Goal: Task Accomplishment & Management: Manage account settings

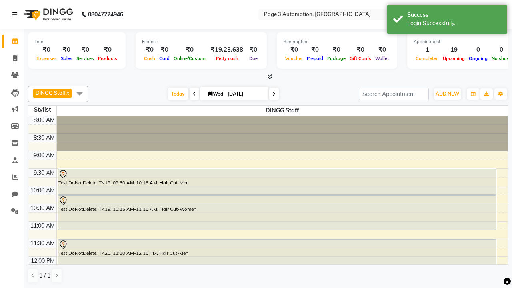
click at [16, 14] on icon at bounding box center [14, 15] width 5 height 6
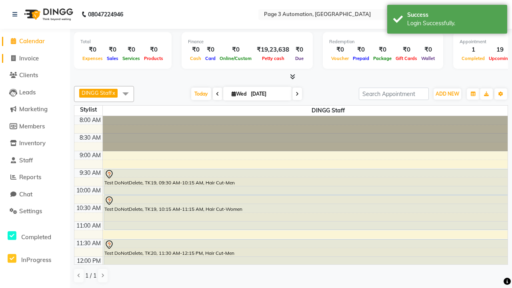
click at [35, 58] on span "Invoice" at bounding box center [29, 58] width 20 height 8
select select "service"
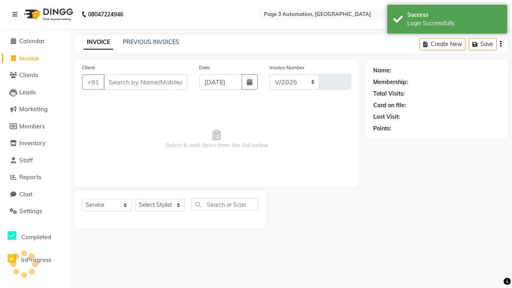
select select "2774"
type input "10039"
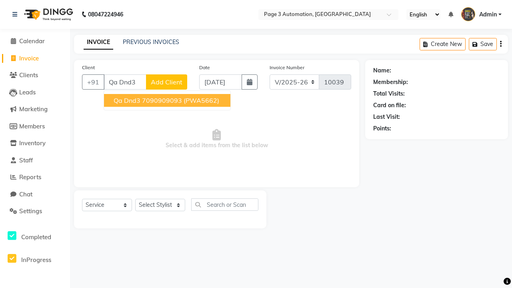
click at [168, 100] on ngb-highlight "7090909093" at bounding box center [162, 100] width 40 height 8
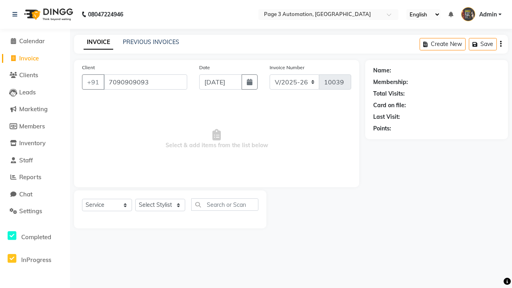
type input "7090909093"
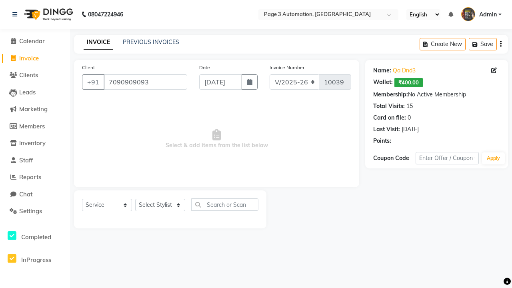
select select "71572"
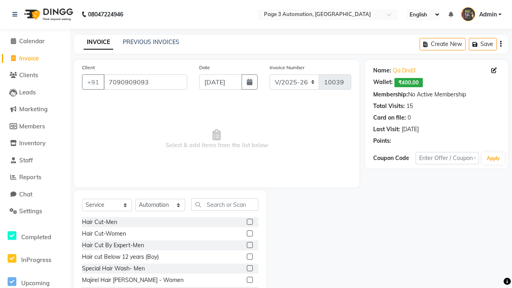
click at [249, 222] on label at bounding box center [250, 222] width 6 height 6
click at [249, 222] on input "checkbox" at bounding box center [249, 222] width 5 height 5
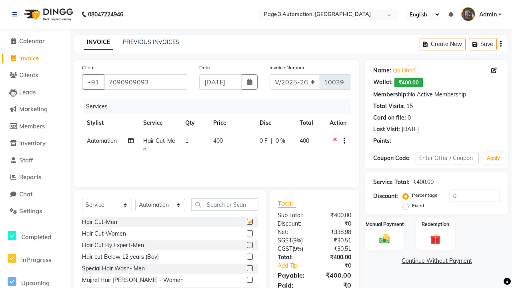
checkbox input "false"
click at [384, 224] on label "Manual Payment" at bounding box center [385, 224] width 40 height 8
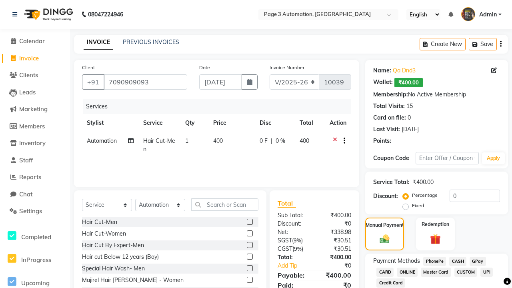
click at [458, 261] on span "CASH" at bounding box center [457, 261] width 17 height 9
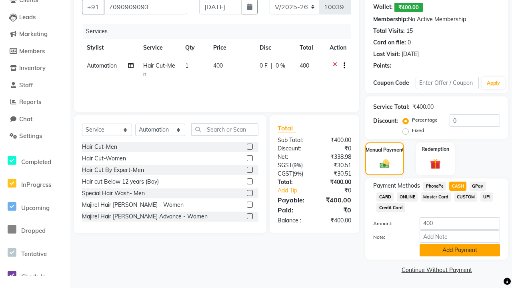
click at [460, 250] on button "Add Payment" at bounding box center [460, 250] width 80 height 12
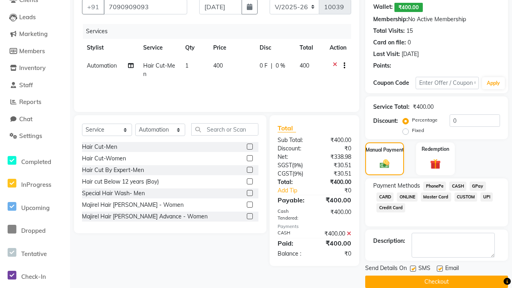
click at [413, 268] on label at bounding box center [413, 269] width 6 height 6
click at [413, 268] on input "checkbox" at bounding box center [412, 268] width 5 height 5
checkbox input "false"
click at [440, 268] on label at bounding box center [440, 269] width 6 height 6
click at [440, 268] on input "checkbox" at bounding box center [439, 268] width 5 height 5
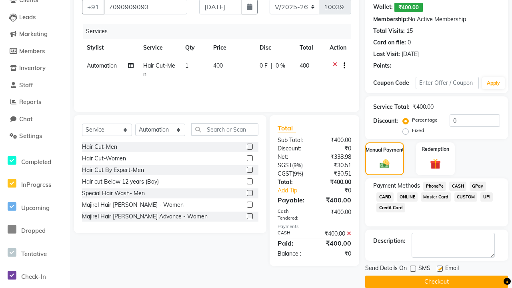
checkbox input "false"
click at [436, 282] on button "Checkout" at bounding box center [436, 282] width 143 height 12
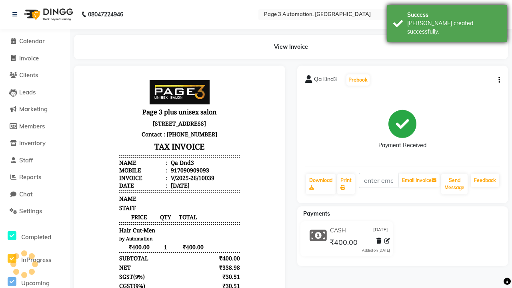
click at [447, 20] on div "[PERSON_NAME] created successfully." at bounding box center [454, 27] width 94 height 17
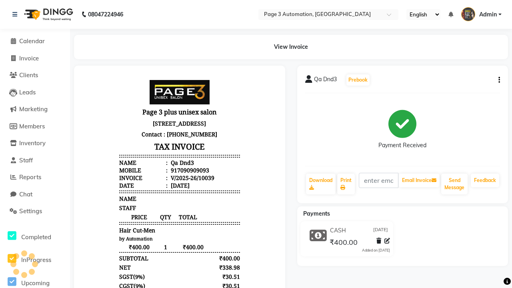
click at [498, 80] on button "button" at bounding box center [497, 80] width 5 height 8
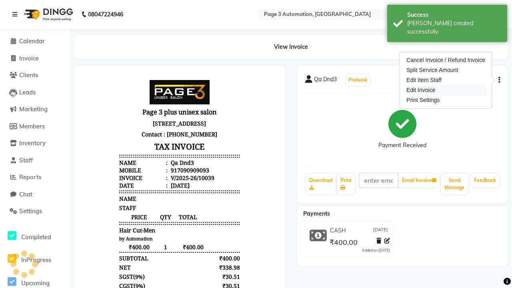
click at [446, 90] on div "Edit Invoice" at bounding box center [446, 90] width 82 height 10
select select "service"
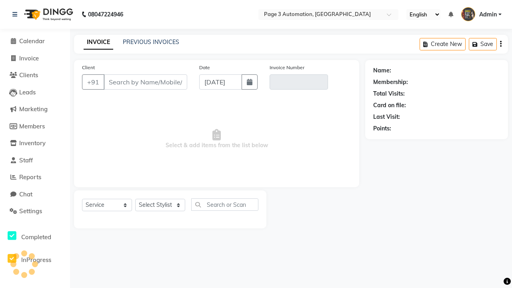
type input "7090909093"
type input "V/2025-26/10039"
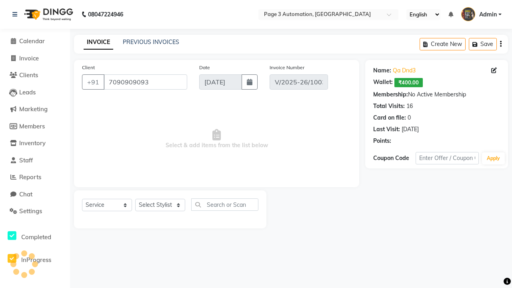
select select "71572"
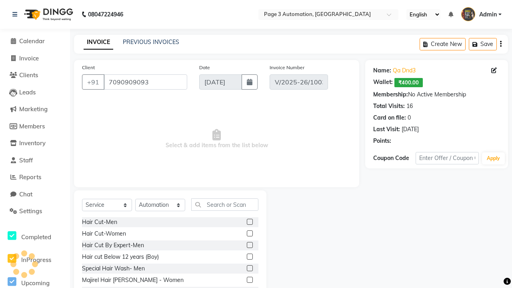
click at [249, 245] on label at bounding box center [250, 245] width 6 height 6
click at [249, 245] on input "checkbox" at bounding box center [249, 245] width 5 height 5
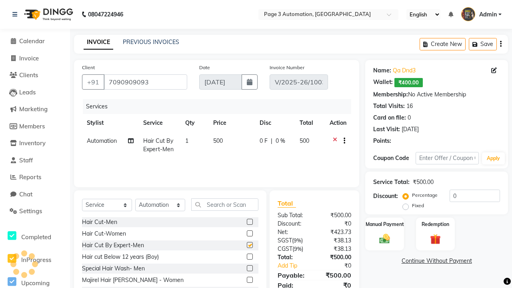
checkbox input "false"
select select "select"
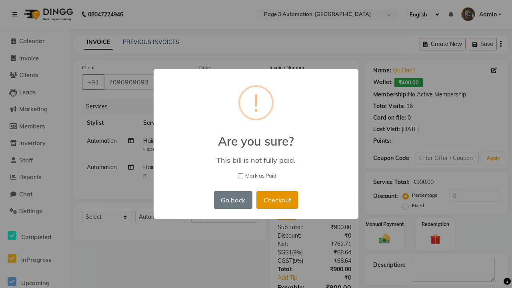
click at [271, 191] on button "Checkout" at bounding box center [277, 200] width 42 height 18
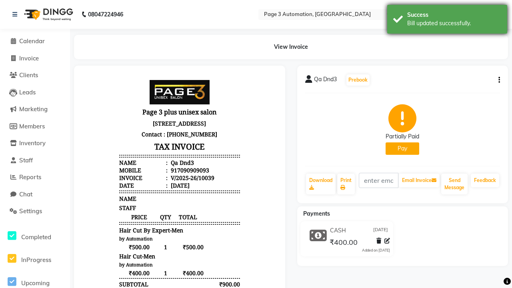
click at [447, 20] on div "Bill updated successfully." at bounding box center [454, 23] width 94 height 8
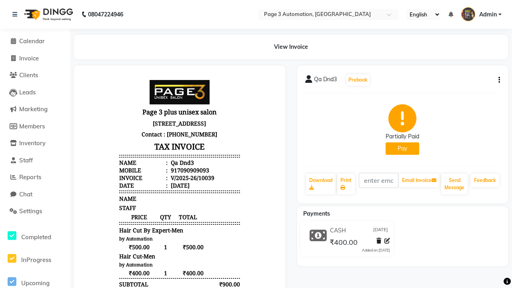
click at [498, 80] on button "button" at bounding box center [497, 80] width 5 height 8
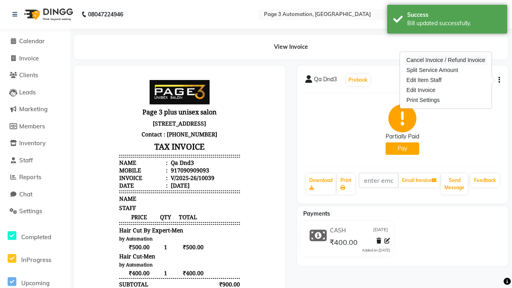
click at [446, 60] on div "Cancel Invoice / Refund Invoice" at bounding box center [446, 60] width 82 height 10
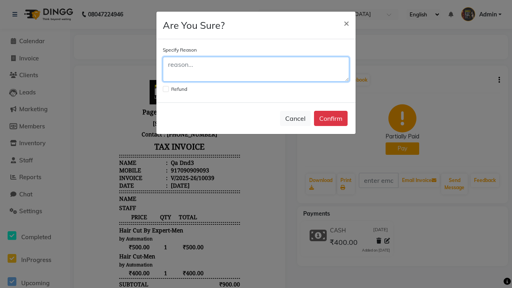
click at [256, 69] on textarea at bounding box center [256, 69] width 186 height 25
type textarea "Testing"
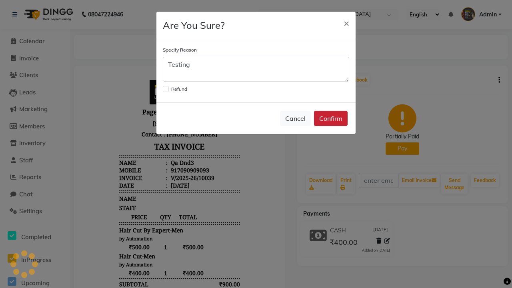
click at [331, 118] on button "Confirm" at bounding box center [331, 118] width 34 height 15
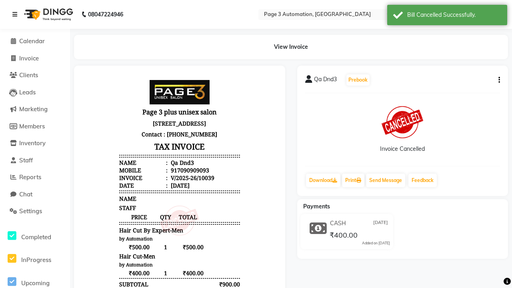
click at [447, 16] on div "Bill Cancelled Successfully." at bounding box center [454, 15] width 94 height 8
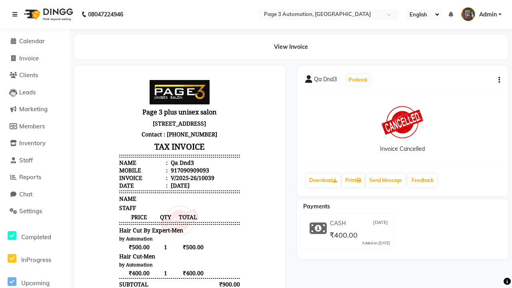
click at [16, 14] on icon at bounding box center [14, 15] width 5 height 6
